Goal: Information Seeking & Learning: Learn about a topic

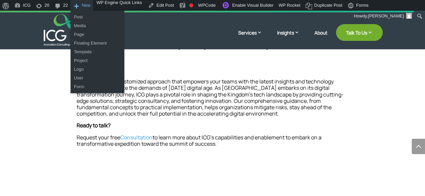
scroll to position [732, 0]
click at [80, 26] on link "Media" at bounding box center [97, 25] width 54 height 9
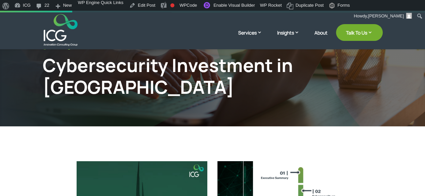
scroll to position [46, 0]
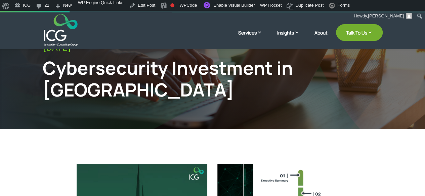
click at [129, 85] on div "Cybersecurity Investment in [GEOGRAPHIC_DATA]" at bounding box center [173, 79] width 261 height 44
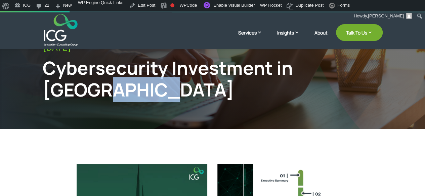
click at [129, 85] on div "Cybersecurity Investment in [GEOGRAPHIC_DATA]" at bounding box center [173, 79] width 261 height 44
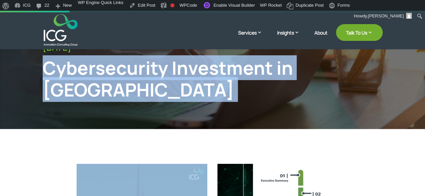
click at [129, 85] on div "Cybersecurity Investment in [GEOGRAPHIC_DATA]" at bounding box center [173, 79] width 261 height 44
copy div "Cybersecurity Investment in [GEOGRAPHIC_DATA]"
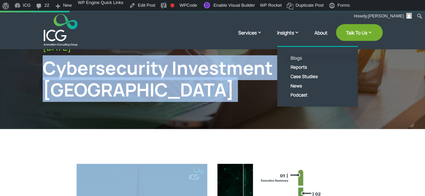
click at [289, 55] on link "Blogs" at bounding box center [322, 58] width 77 height 9
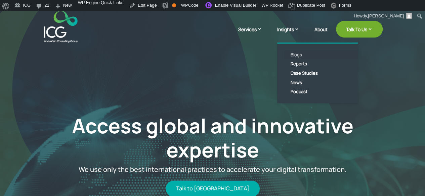
click at [294, 51] on link "Blogs" at bounding box center [322, 54] width 77 height 9
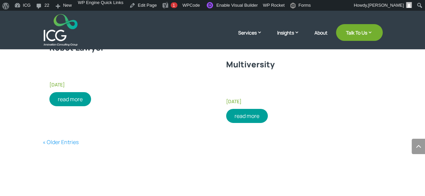
scroll to position [1058, 0]
click at [69, 141] on link "« Older Entries" at bounding box center [61, 142] width 36 height 7
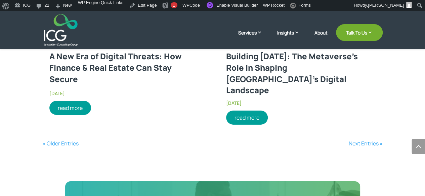
scroll to position [1098, 0]
click at [60, 140] on link "« Older Entries" at bounding box center [61, 143] width 36 height 7
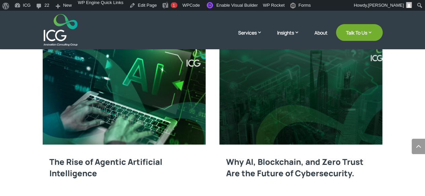
scroll to position [586, 0]
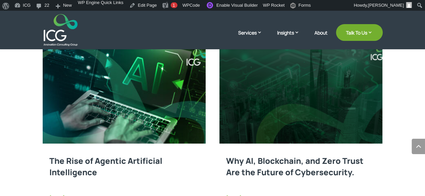
click at [145, 137] on link at bounding box center [124, 93] width 163 height 102
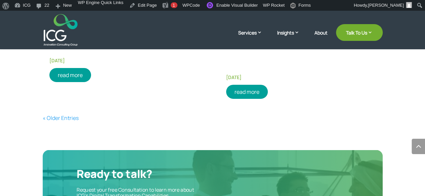
scroll to position [1112, 0]
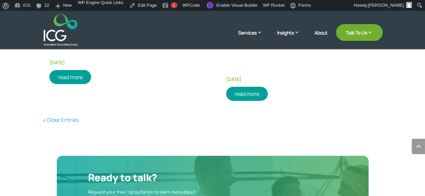
click at [56, 117] on link "« Older Entries" at bounding box center [61, 119] width 36 height 7
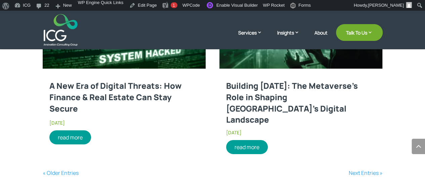
scroll to position [1069, 0]
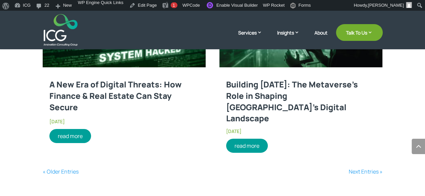
click at [53, 168] on link "« Older Entries" at bounding box center [61, 171] width 36 height 7
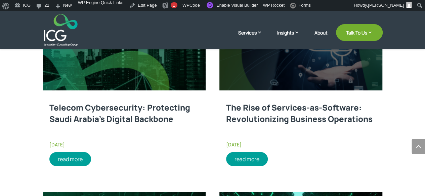
scroll to position [804, 0]
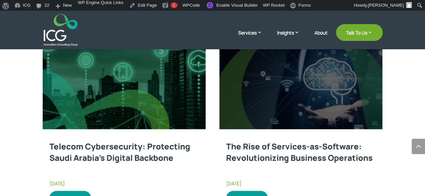
click at [289, 112] on link at bounding box center [300, 79] width 163 height 102
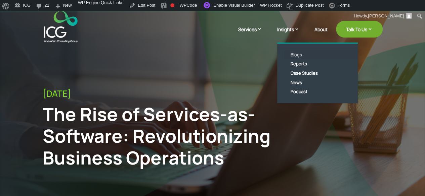
click at [302, 56] on link "Blogs" at bounding box center [322, 54] width 77 height 9
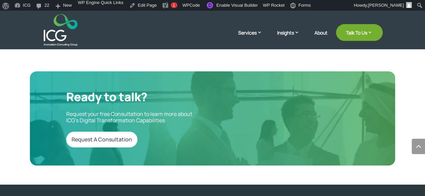
scroll to position [1113, 0]
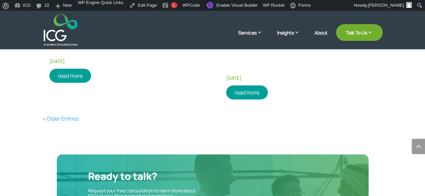
click at [57, 121] on link "« Older Entries" at bounding box center [61, 118] width 36 height 7
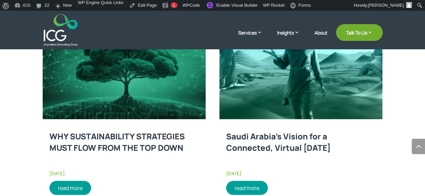
scroll to position [826, 0]
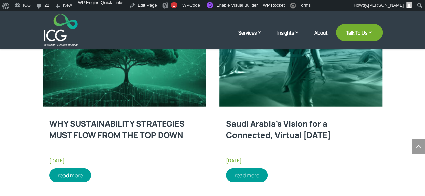
click at [242, 95] on link at bounding box center [300, 56] width 163 height 102
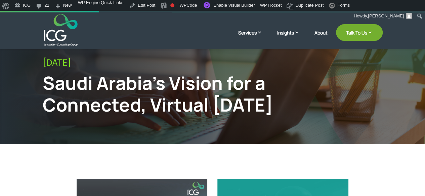
scroll to position [110, 0]
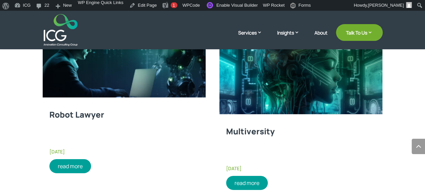
scroll to position [1054, 0]
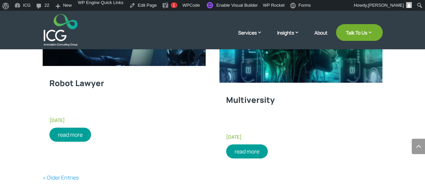
click at [56, 178] on link "« Older Entries" at bounding box center [61, 177] width 36 height 7
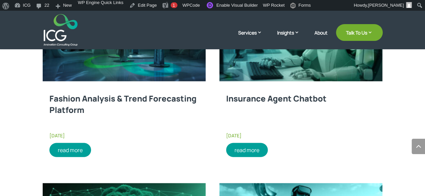
scroll to position [659, 0]
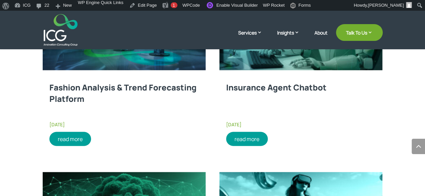
click at [254, 87] on link "Insurance Agent Chatbot" at bounding box center [276, 87] width 100 height 11
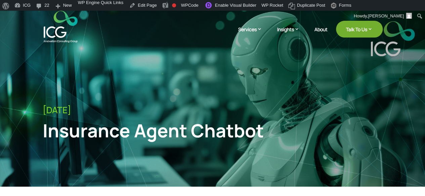
click at [177, 131] on div "Insurance Agent Chatbot" at bounding box center [173, 131] width 261 height 22
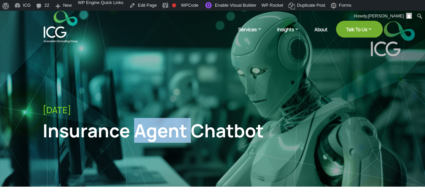
click at [177, 131] on div "Insurance Agent Chatbot" at bounding box center [173, 131] width 261 height 22
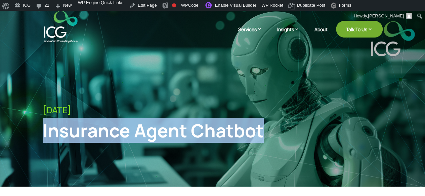
click at [177, 131] on div "Insurance Agent Chatbot" at bounding box center [173, 131] width 261 height 22
copy div "Insurance Agent Chatbot"
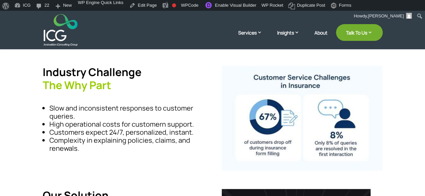
scroll to position [163, 0]
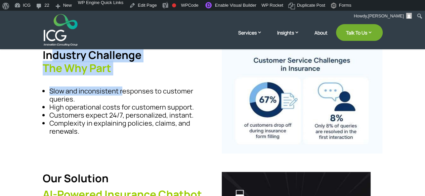
drag, startPoint x: 53, startPoint y: 57, endPoint x: 122, endPoint y: 95, distance: 78.1
click at [122, 95] on div "Industry Challenge The Why Part Slow and inconsistent responses to customer que…" at bounding box center [123, 99] width 160 height 100
click at [80, 73] on strong "Why" at bounding box center [75, 68] width 23 height 15
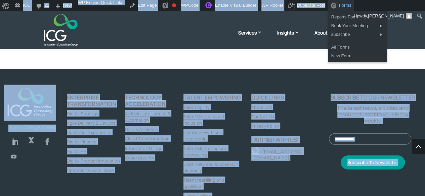
scroll to position [817, 0]
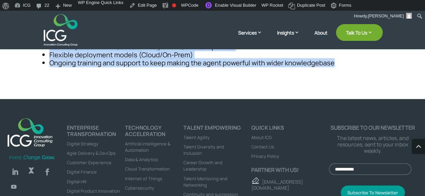
drag, startPoint x: 43, startPoint y: 57, endPoint x: 336, endPoint y: 68, distance: 293.6
copy div "Industry Challenge The Why Part Slow and inconsistent responses to customer que…"
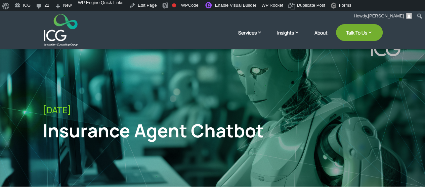
scroll to position [78, 0]
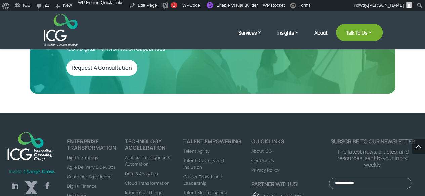
scroll to position [1141, 0]
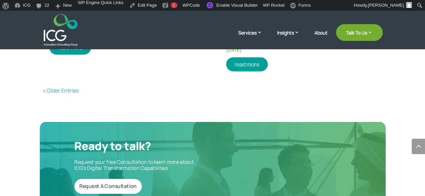
click at [61, 88] on link "« Older Entries" at bounding box center [61, 90] width 36 height 7
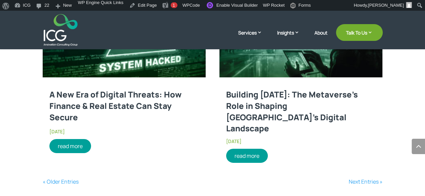
scroll to position [1060, 0]
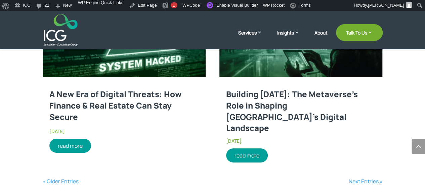
click at [55, 178] on link "« Older Entries" at bounding box center [61, 181] width 36 height 7
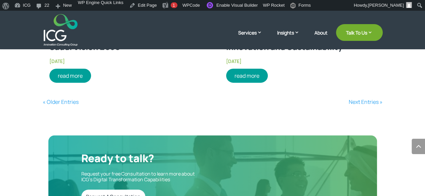
scroll to position [1131, 0]
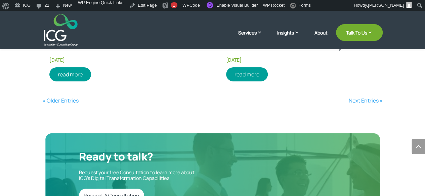
click at [54, 103] on link "« Older Entries" at bounding box center [61, 100] width 36 height 7
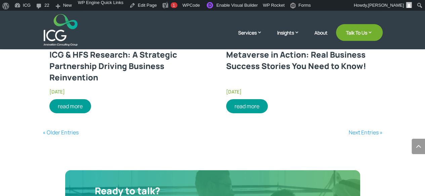
scroll to position [1102, 0]
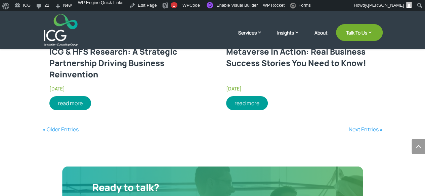
click at [46, 127] on link "« Older Entries" at bounding box center [61, 129] width 36 height 7
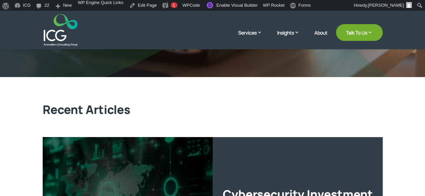
scroll to position [0, 0]
